Goal: Navigation & Orientation: Find specific page/section

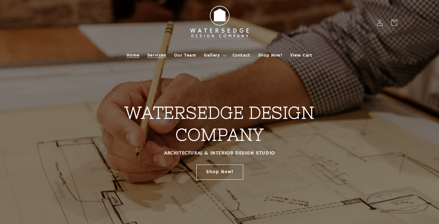
click at [162, 58] on span "Services" at bounding box center [156, 55] width 19 height 6
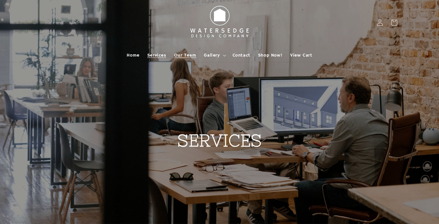
click at [184, 56] on span "Our Team" at bounding box center [185, 55] width 22 height 6
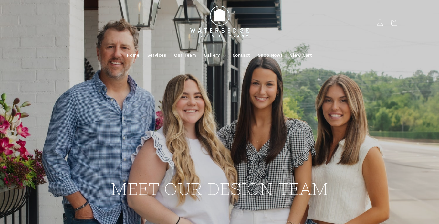
click at [242, 56] on span "Contact" at bounding box center [242, 55] width 18 height 6
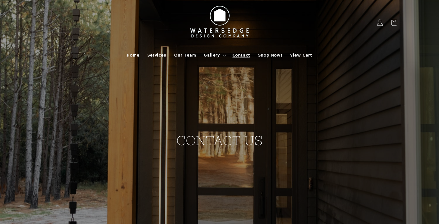
click at [205, 58] on span "Gallery" at bounding box center [212, 55] width 16 height 6
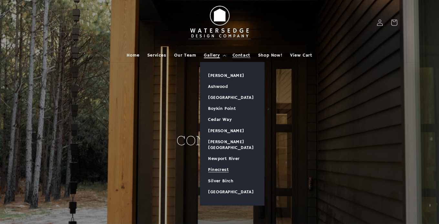
click at [218, 164] on link "Pinecrest" at bounding box center [232, 169] width 64 height 11
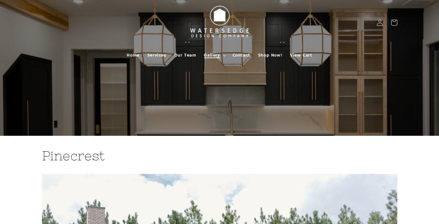
click at [211, 60] on summary "Gallery" at bounding box center [214, 55] width 28 height 14
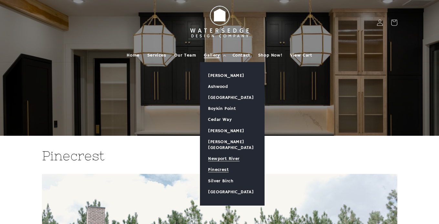
click at [219, 155] on link "Newport River" at bounding box center [232, 158] width 64 height 11
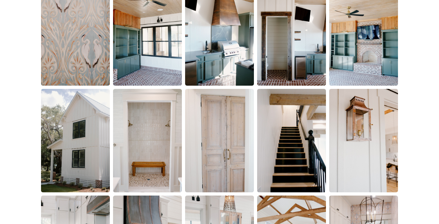
scroll to position [907, 0]
